Goal: Information Seeking & Learning: Learn about a topic

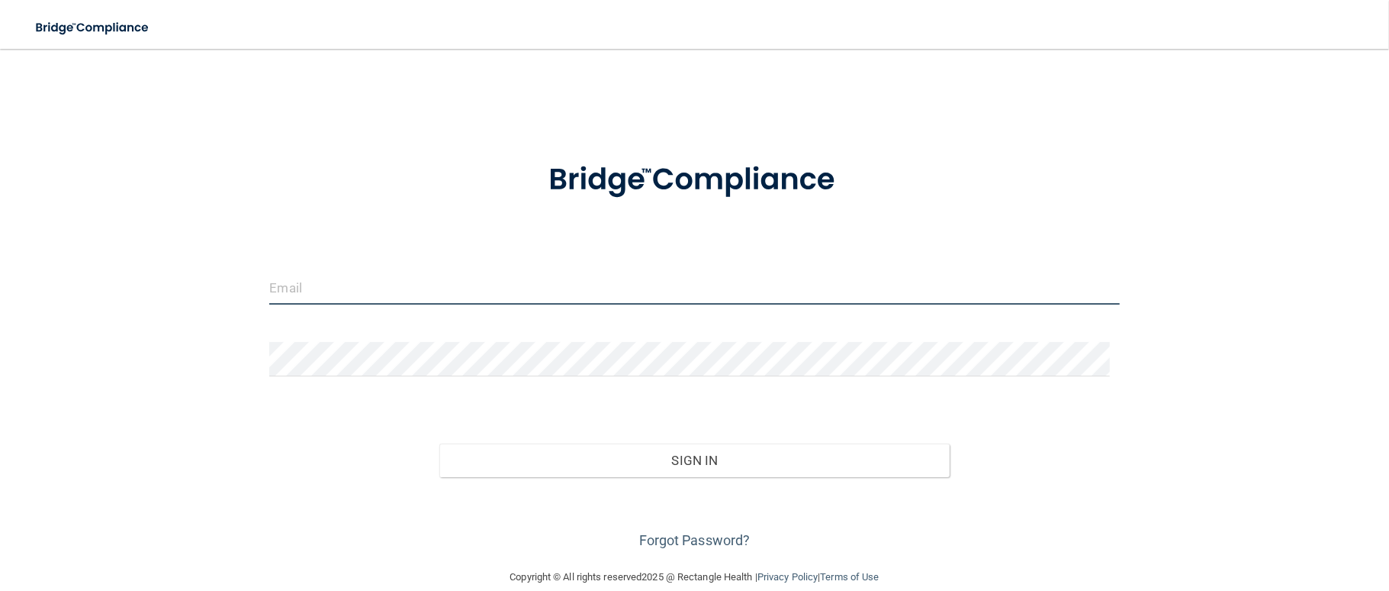
type input "[PERSON_NAME][EMAIL_ADDRESS][DOMAIN_NAME]"
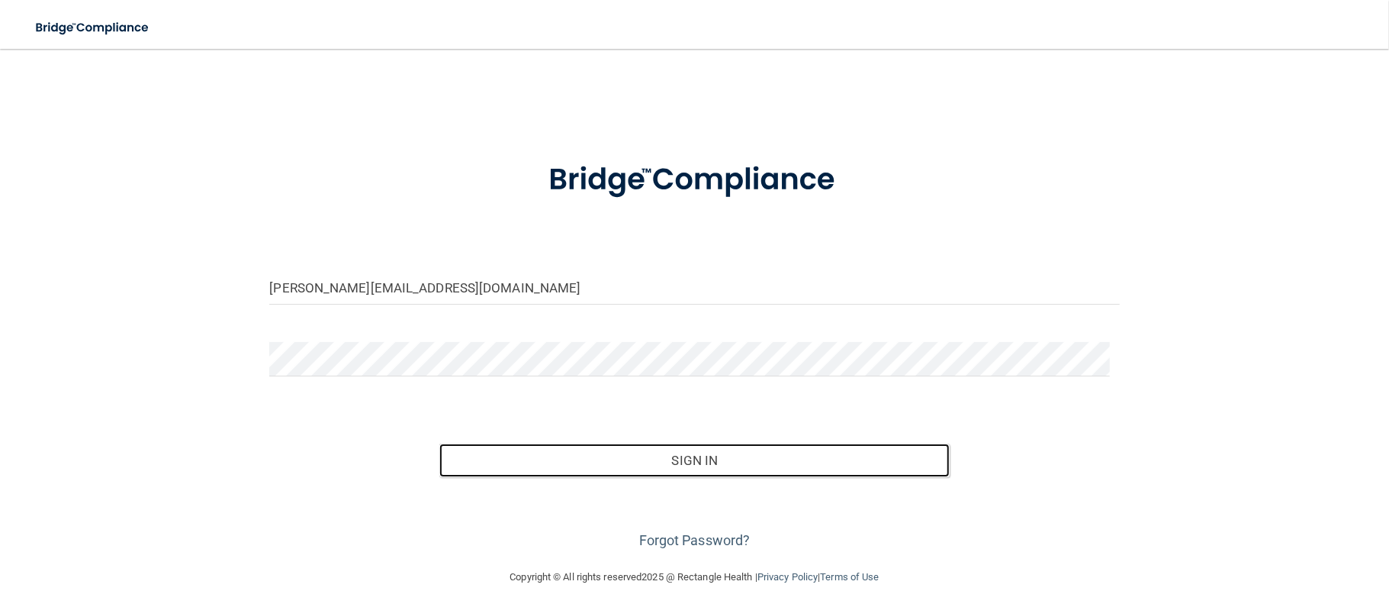
click at [623, 453] on button "Sign In" at bounding box center [694, 460] width 510 height 34
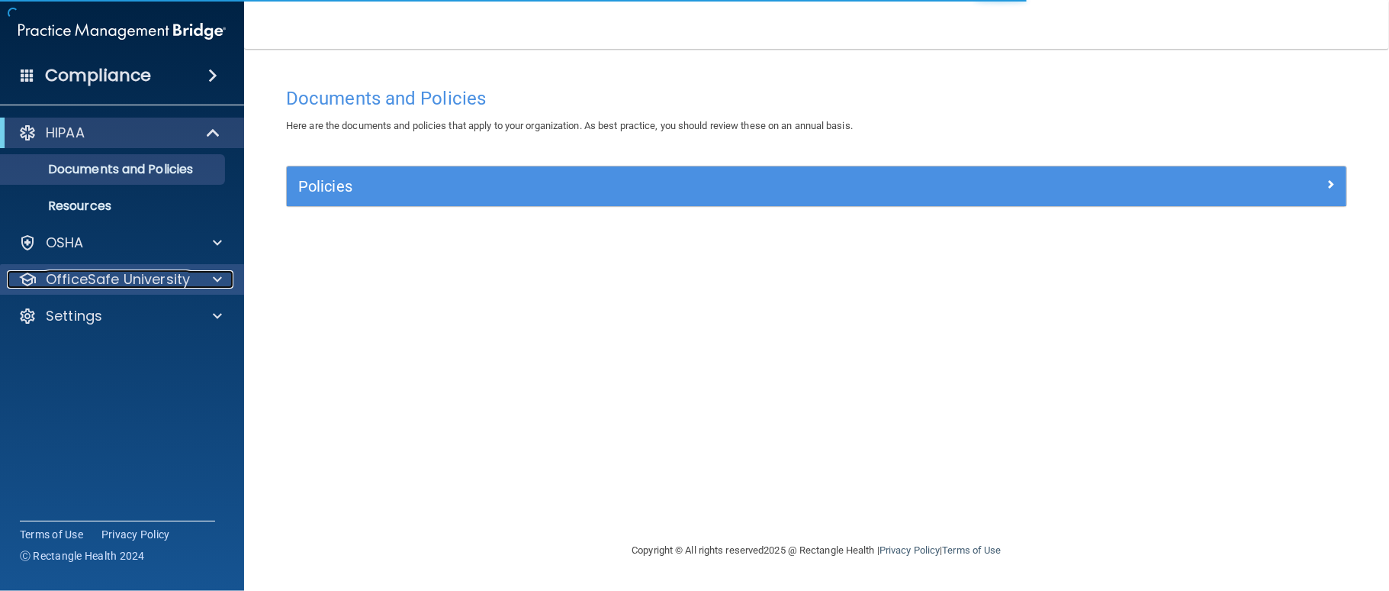
click at [209, 279] on div at bounding box center [215, 279] width 38 height 18
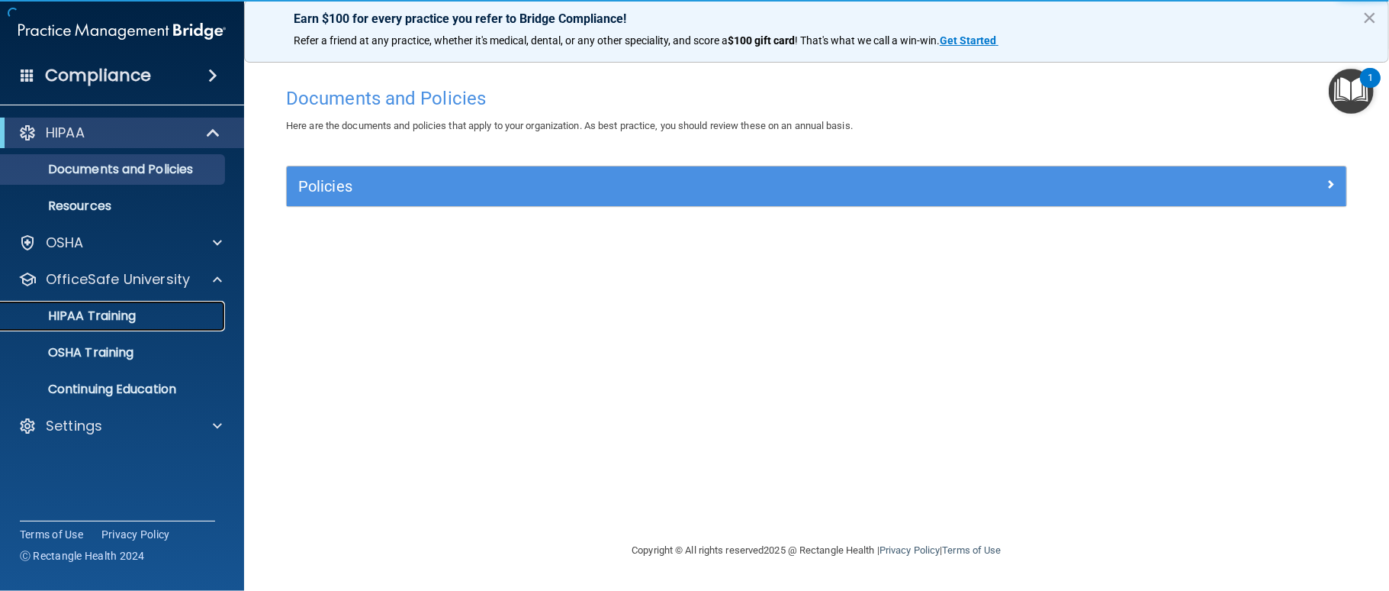
click at [120, 309] on p "HIPAA Training" at bounding box center [73, 315] width 126 height 15
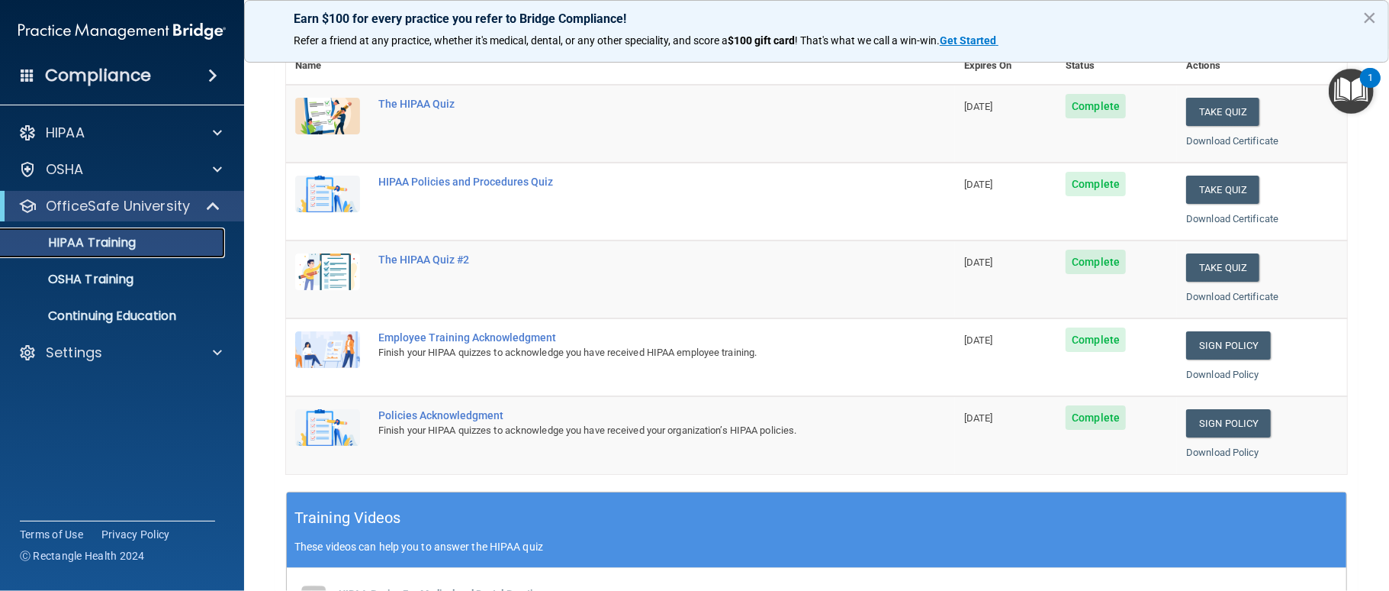
scroll to position [203, 0]
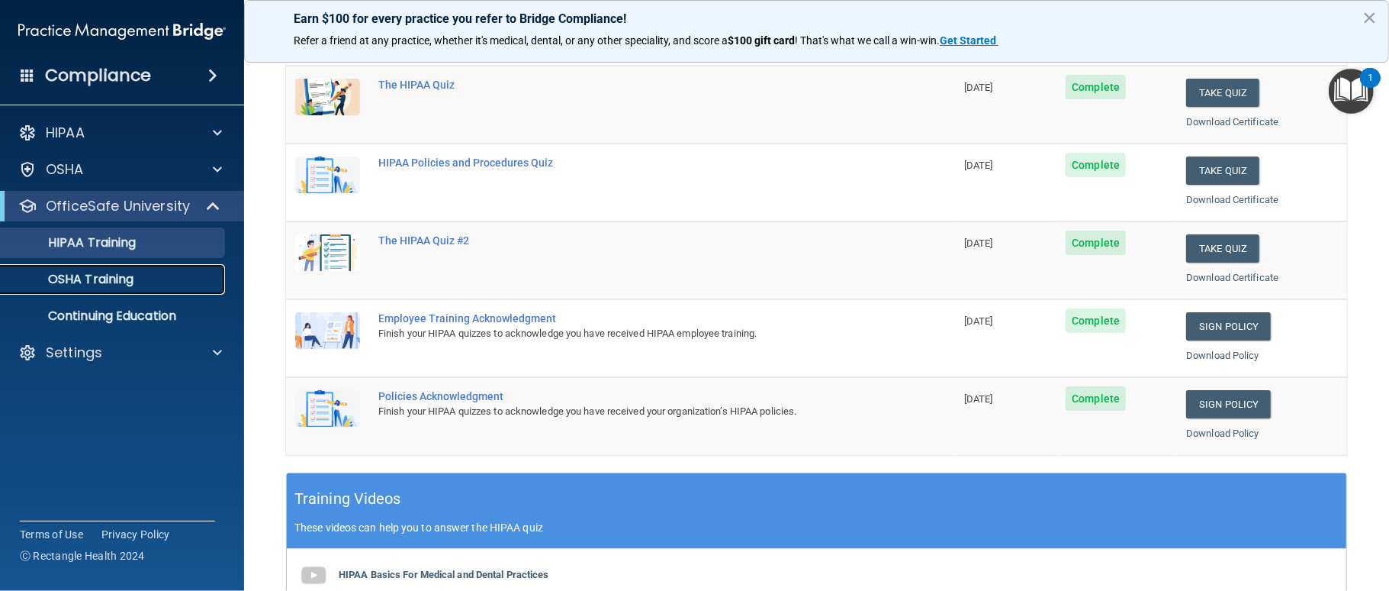
click at [122, 276] on p "OSHA Training" at bounding box center [72, 279] width 124 height 15
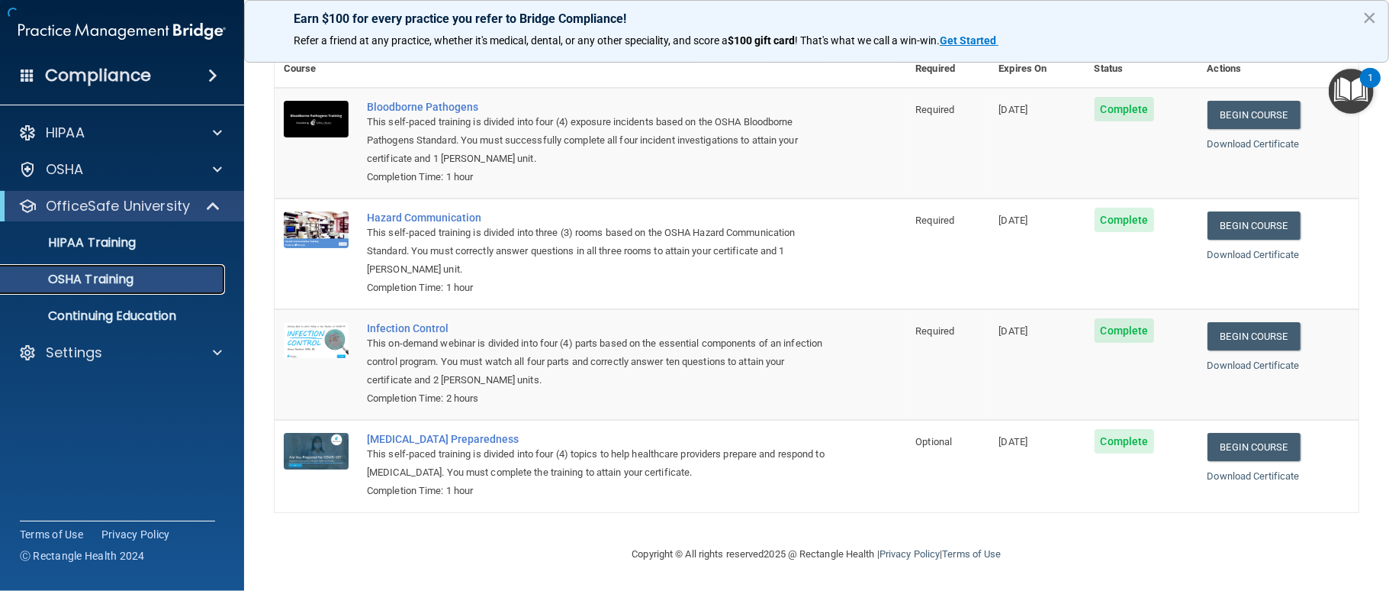
scroll to position [87, 0]
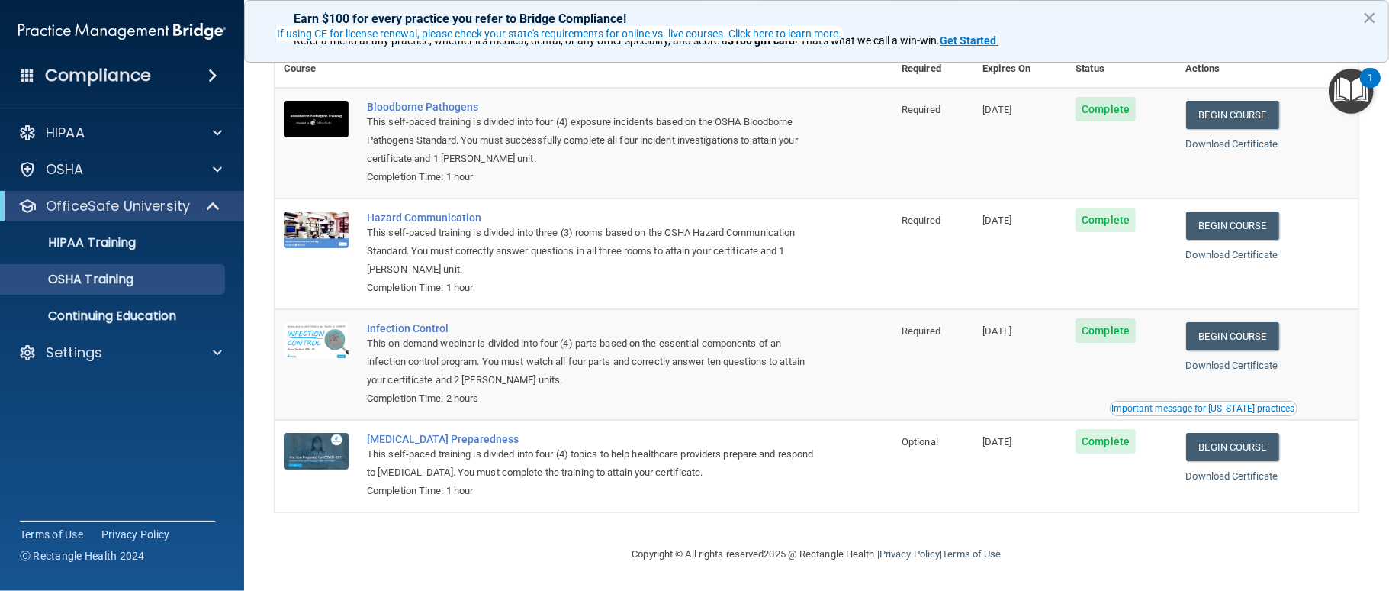
click at [732, 285] on div "Completion Time: 1 hour" at bounding box center [591, 287] width 449 height 18
click at [1262, 223] on link "Begin Course" at bounding box center [1232, 225] width 93 height 28
click at [1244, 226] on link "Begin Course" at bounding box center [1232, 225] width 93 height 28
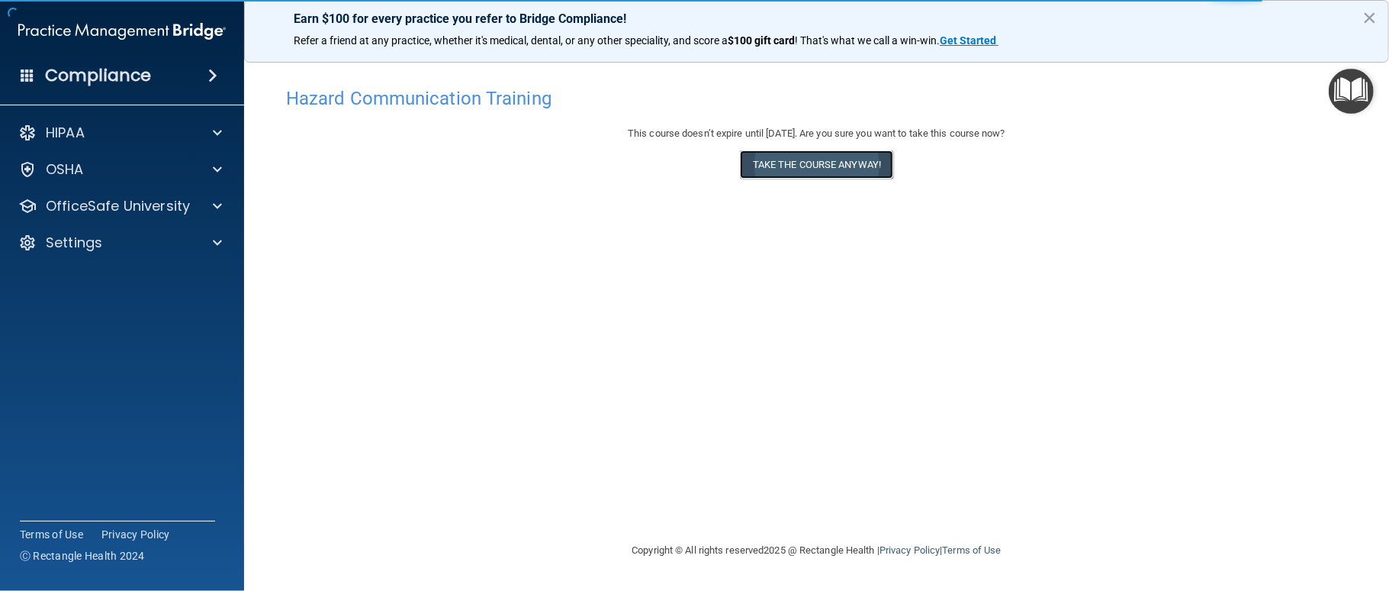
click at [853, 165] on button "Take the course anyway!" at bounding box center [816, 164] width 153 height 28
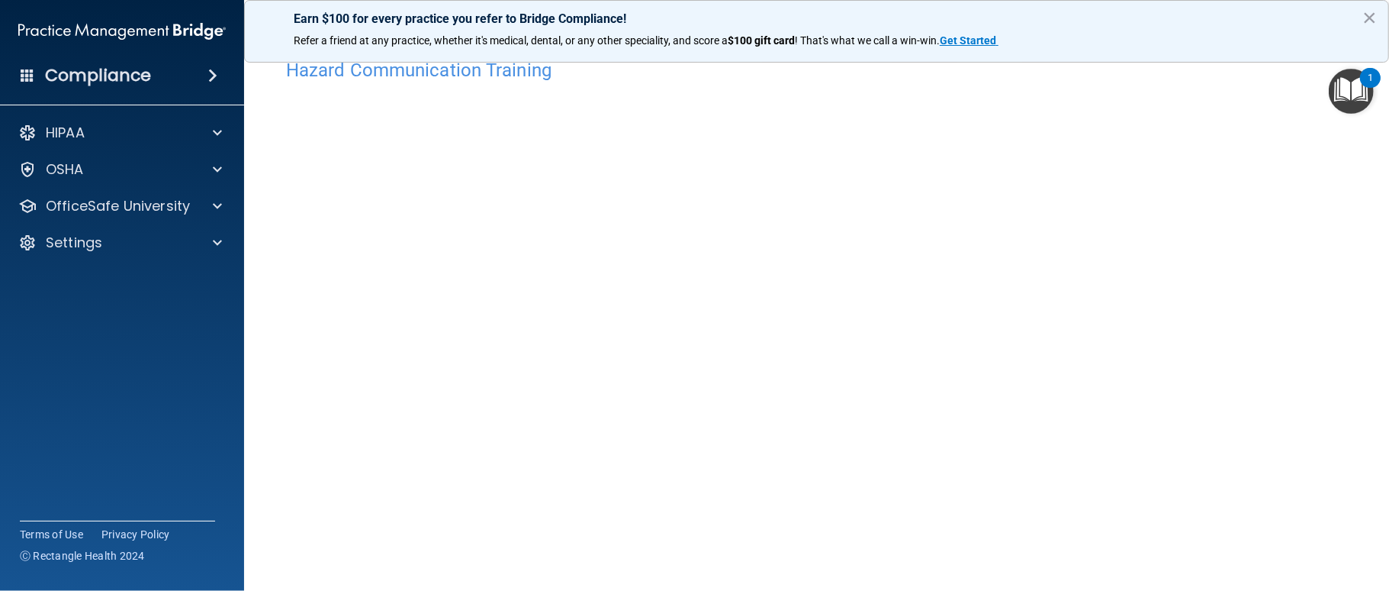
scroll to position [40, 0]
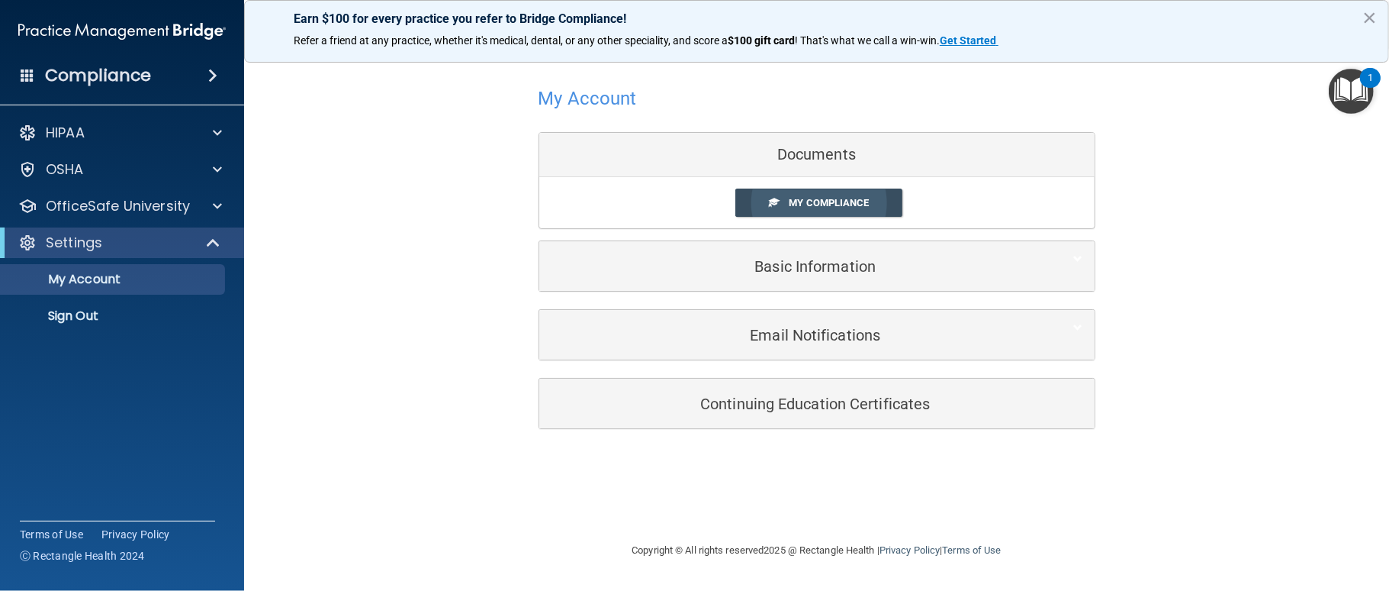
click at [832, 189] on link "My Compliance" at bounding box center [818, 202] width 167 height 28
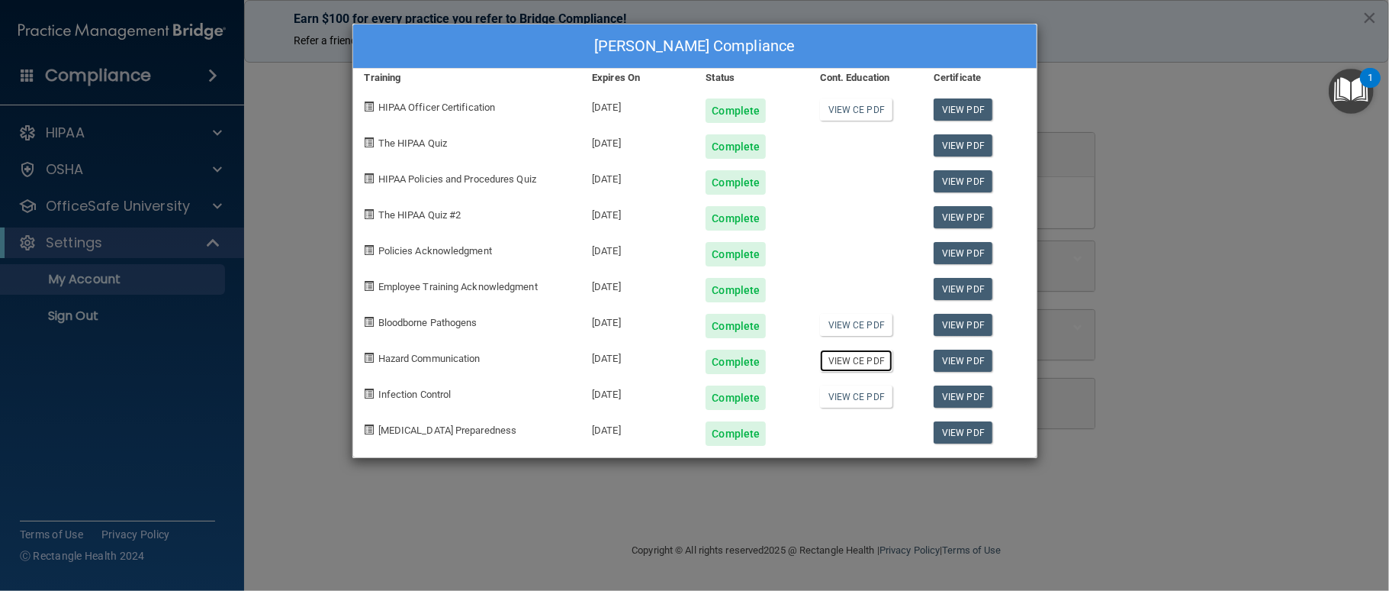
click at [864, 356] on link "View CE PDF" at bounding box center [856, 360] width 72 height 22
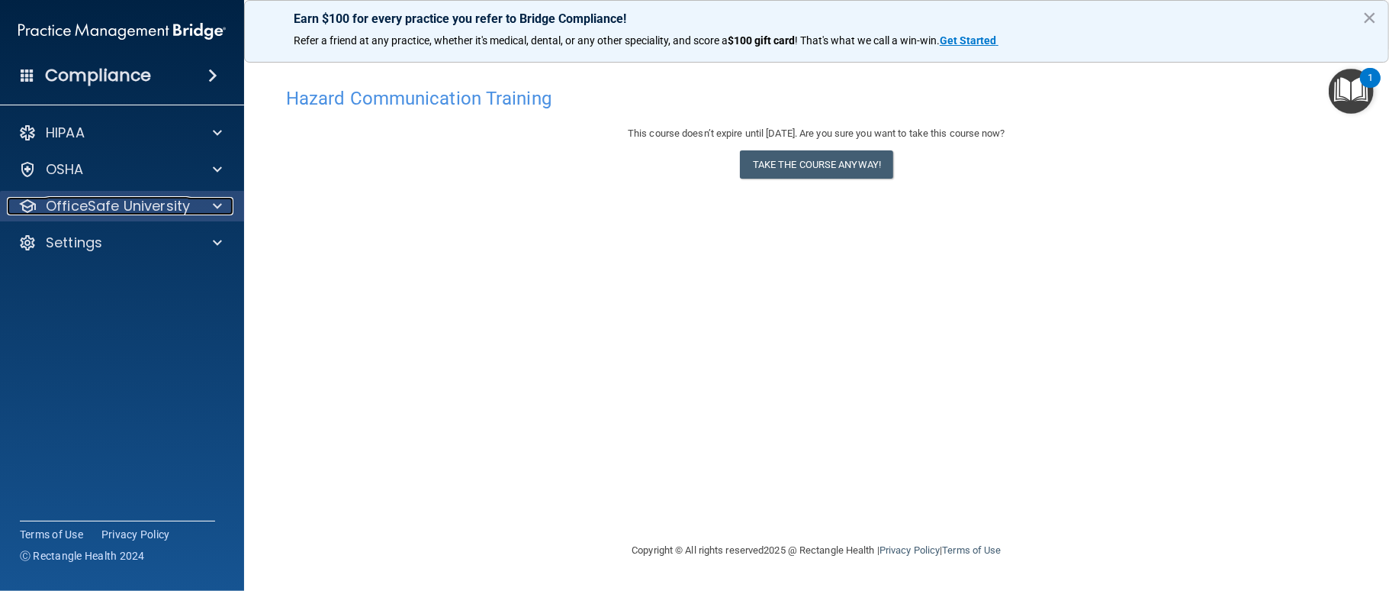
click at [217, 208] on span at bounding box center [217, 206] width 9 height 18
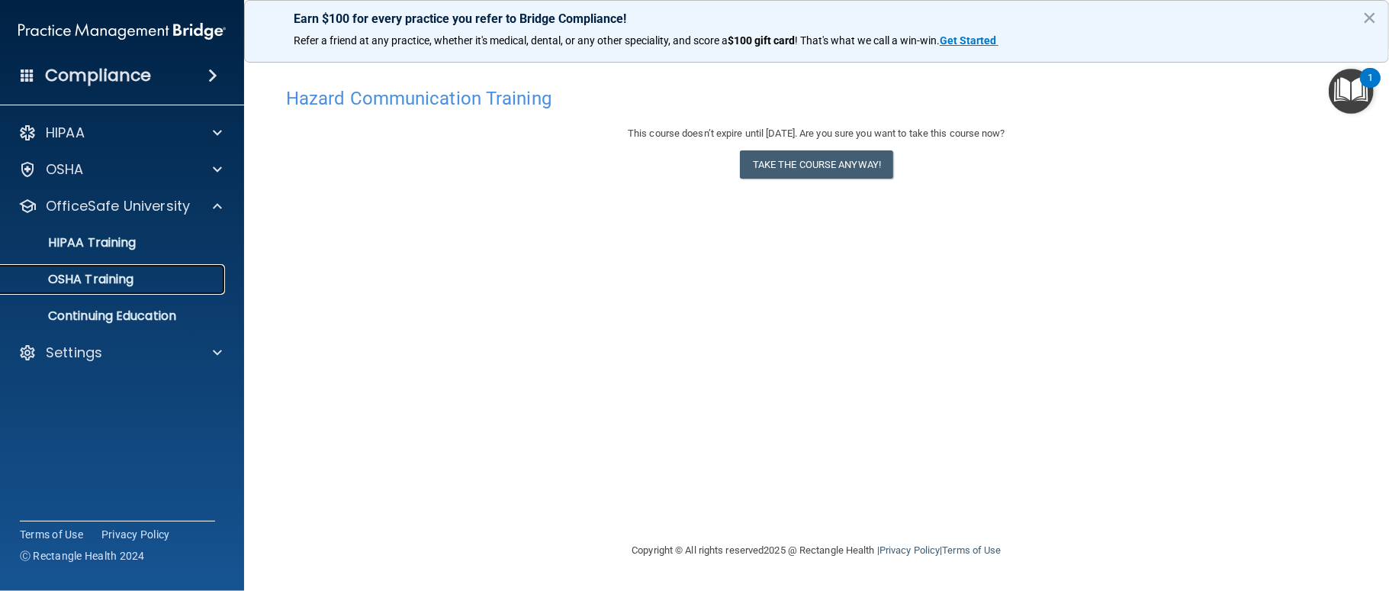
click at [117, 284] on p "OSHA Training" at bounding box center [72, 279] width 124 height 15
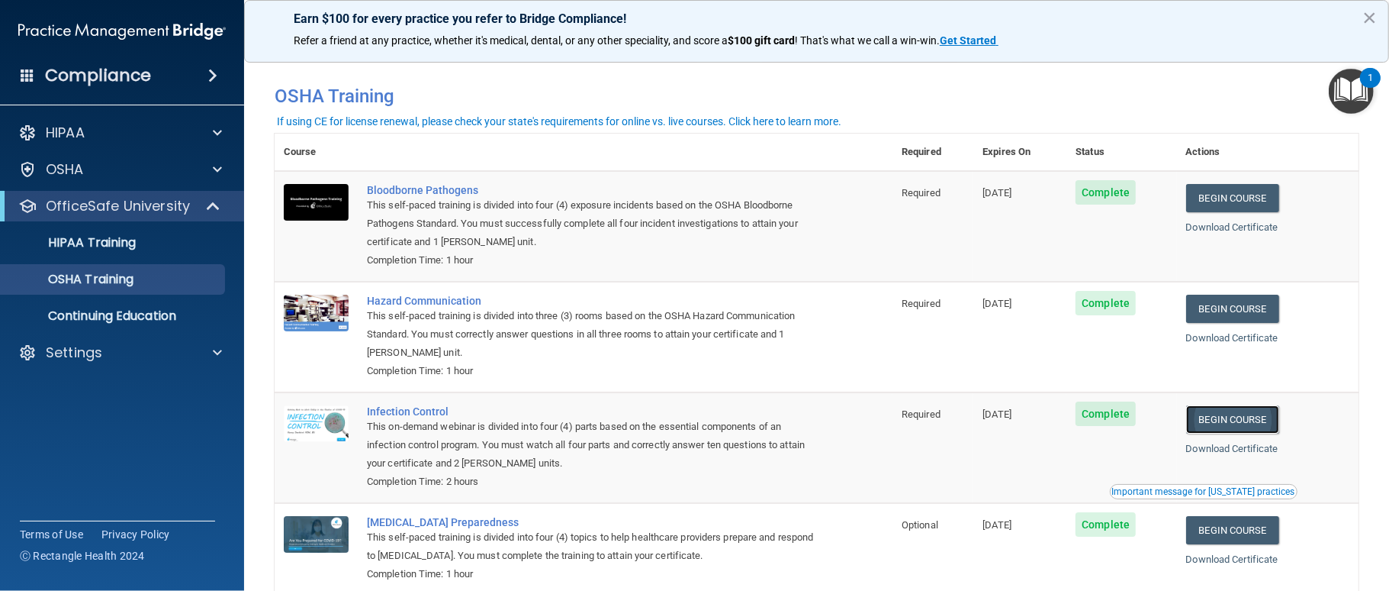
click at [1260, 428] on link "Begin Course" at bounding box center [1232, 419] width 93 height 28
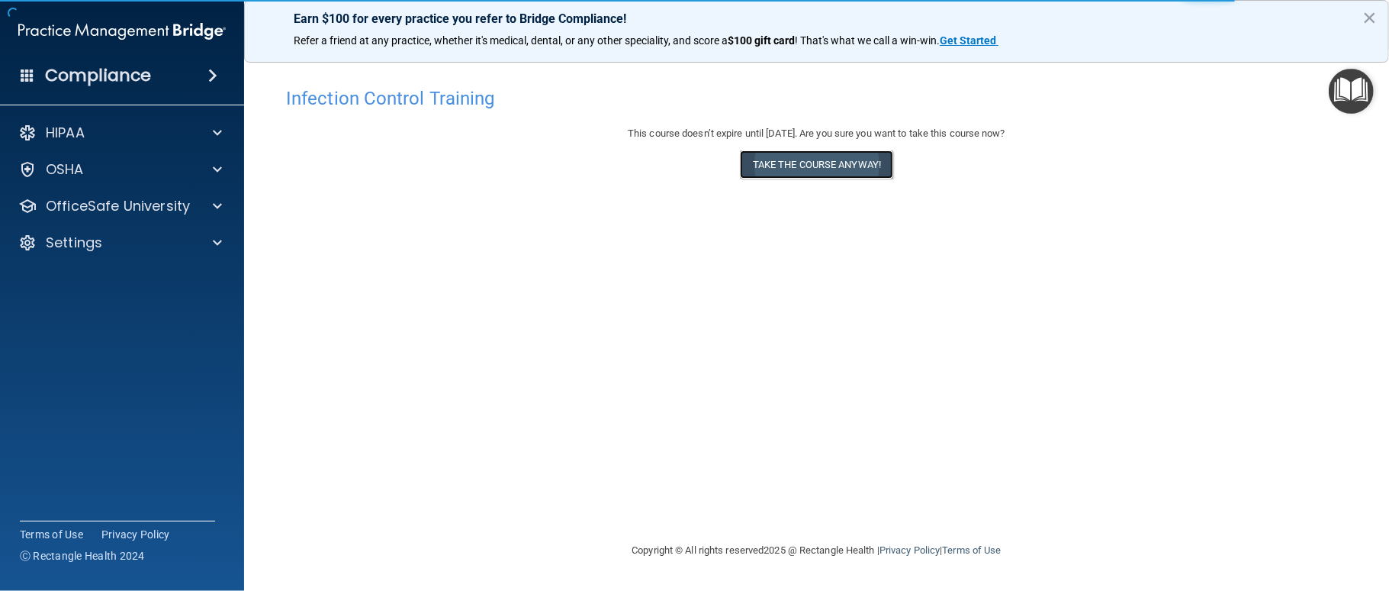
click at [846, 159] on button "Take the course anyway!" at bounding box center [816, 164] width 153 height 28
